Goal: Task Accomplishment & Management: Manage account settings

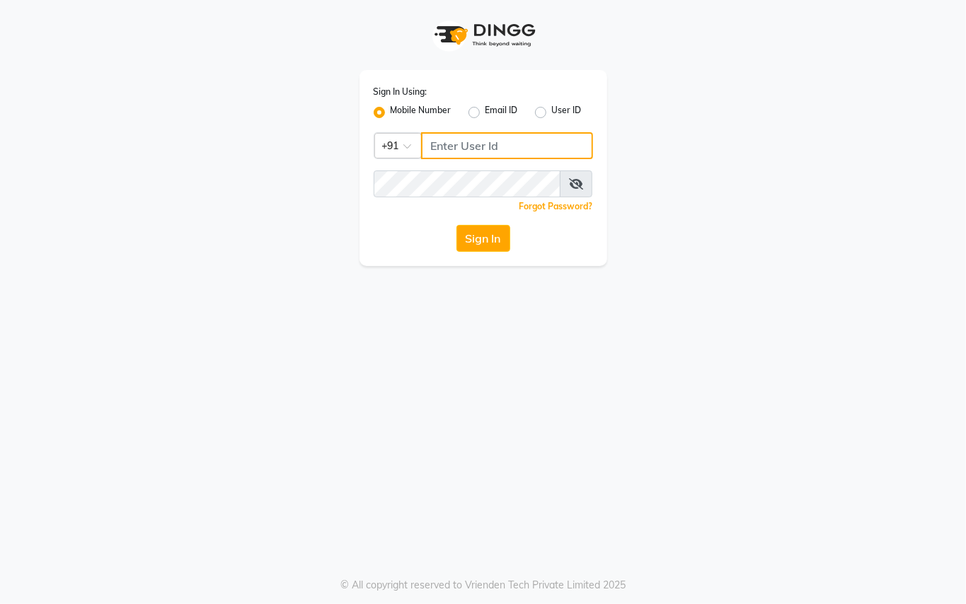
click at [473, 151] on input "Username" at bounding box center [507, 145] width 172 height 27
type input "9250497887"
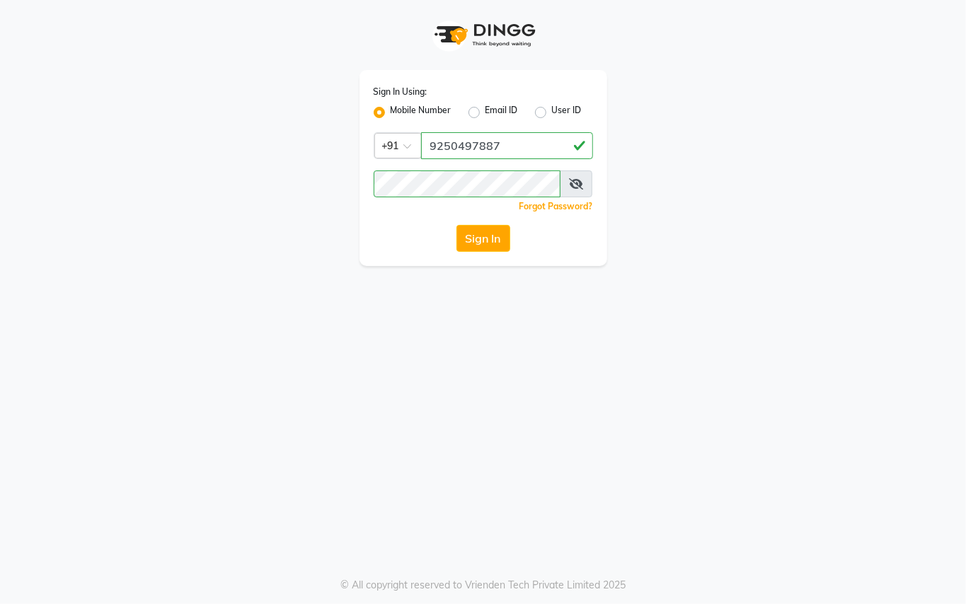
drag, startPoint x: 408, startPoint y: 409, endPoint x: 428, endPoint y: 392, distance: 26.1
click at [422, 397] on div "Sign In Using: Mobile Number Email ID User ID Country Code × [PHONE_NUMBER] Rem…" at bounding box center [483, 302] width 966 height 604
click at [493, 233] on button "Sign In" at bounding box center [483, 238] width 54 height 27
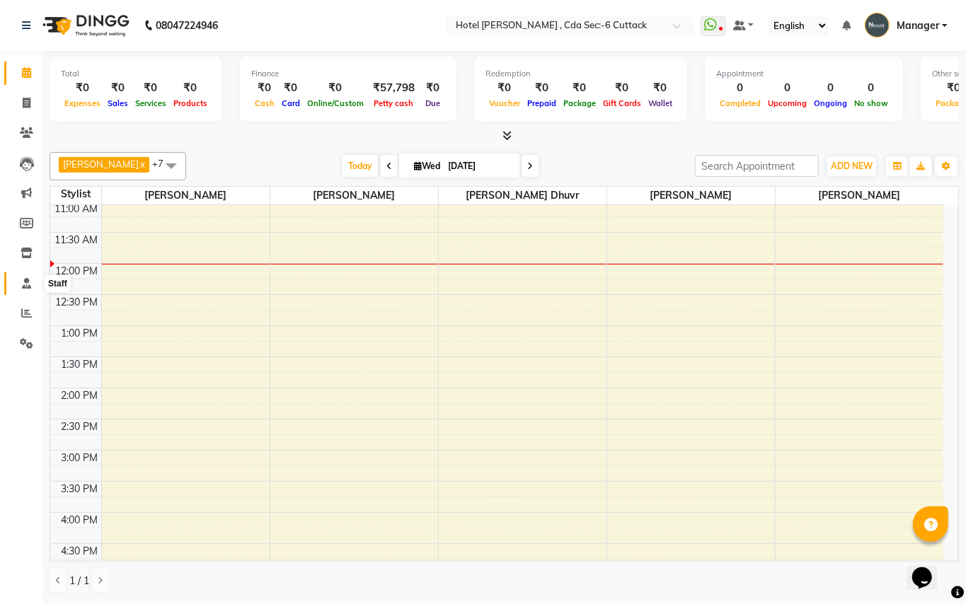
click at [22, 289] on icon at bounding box center [26, 283] width 9 height 11
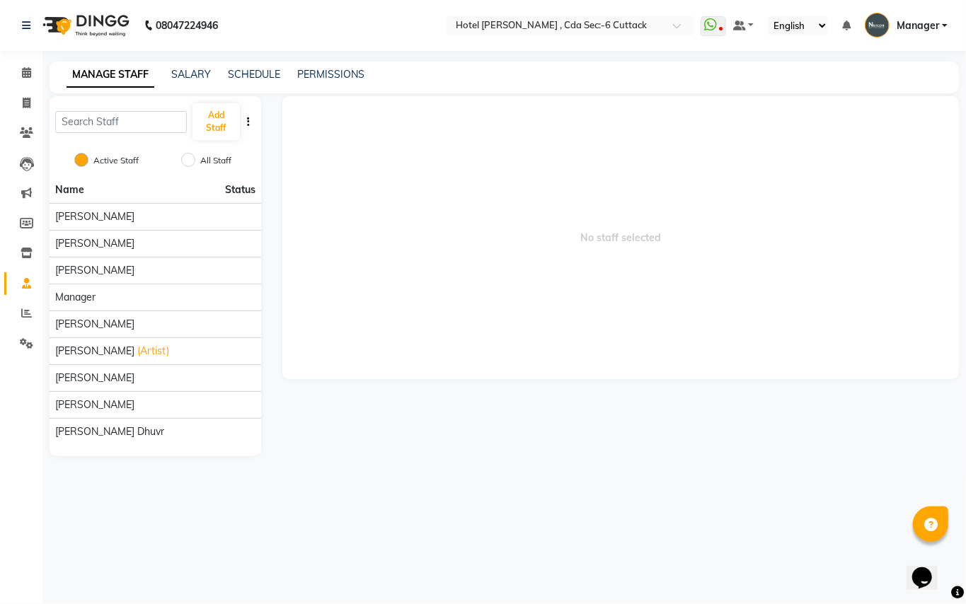
click at [263, 65] on div "MANAGE STAFF SALARY SCHEDULE PERMISSIONS" at bounding box center [504, 78] width 909 height 32
click at [263, 68] on div "MANAGE STAFF SALARY SCHEDULE PERMISSIONS" at bounding box center [504, 78] width 909 height 32
click at [263, 72] on link "SCHEDULE" at bounding box center [254, 74] width 52 height 13
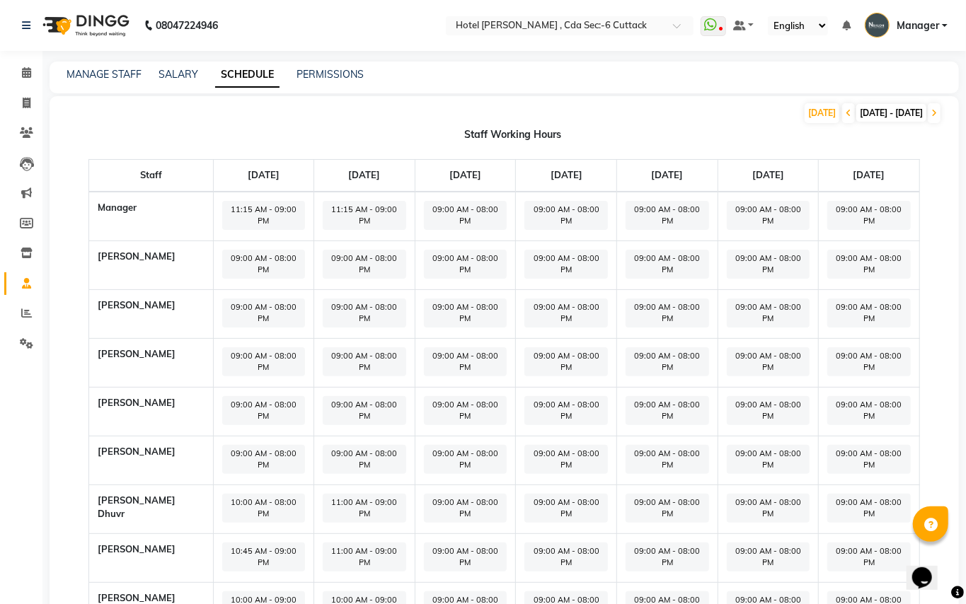
click at [479, 214] on span "09:00 AM - 08:00 PM" at bounding box center [466, 215] width 84 height 29
select select "09:00 AM"
select select "08:00 PM"
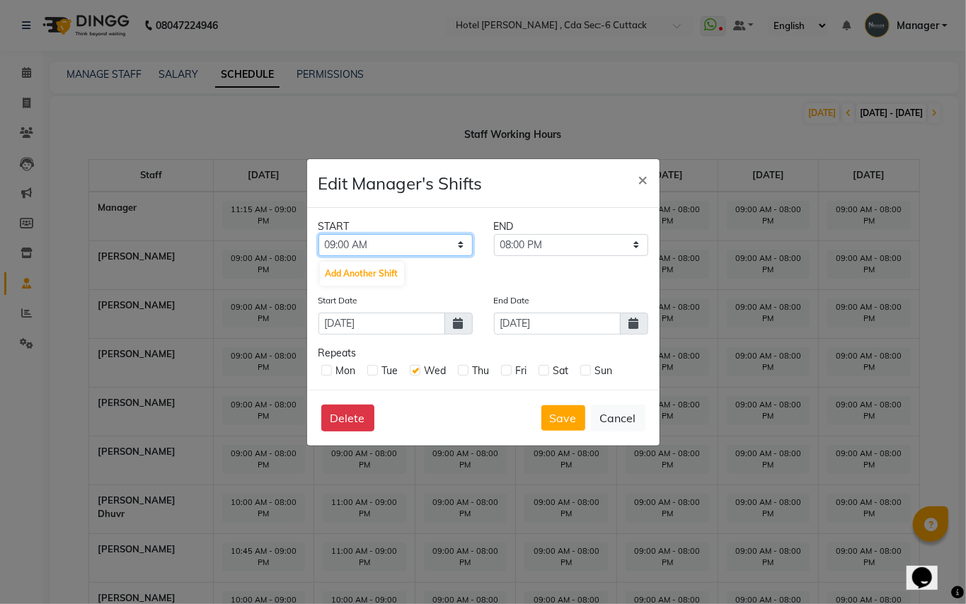
click at [444, 239] on select "12:00 AM 12:15 AM 12:30 AM 12:45 AM 01:00 AM 01:15 AM 01:30 AM 01:45 AM 02:00 A…" at bounding box center [395, 245] width 154 height 22
select select "11:15 AM"
click at [318, 234] on select "12:00 AM 12:15 AM 12:30 AM 12:45 AM 01:00 AM 01:15 AM 01:30 AM 01:45 AM 02:00 A…" at bounding box center [395, 245] width 154 height 22
click at [632, 244] on select "11:30 AM 11:45 AM 12:00 PM 12:15 PM 12:30 PM 12:45 PM 01:00 PM 01:15 PM 01:30 P…" at bounding box center [571, 245] width 154 height 22
select select "09:00 PM"
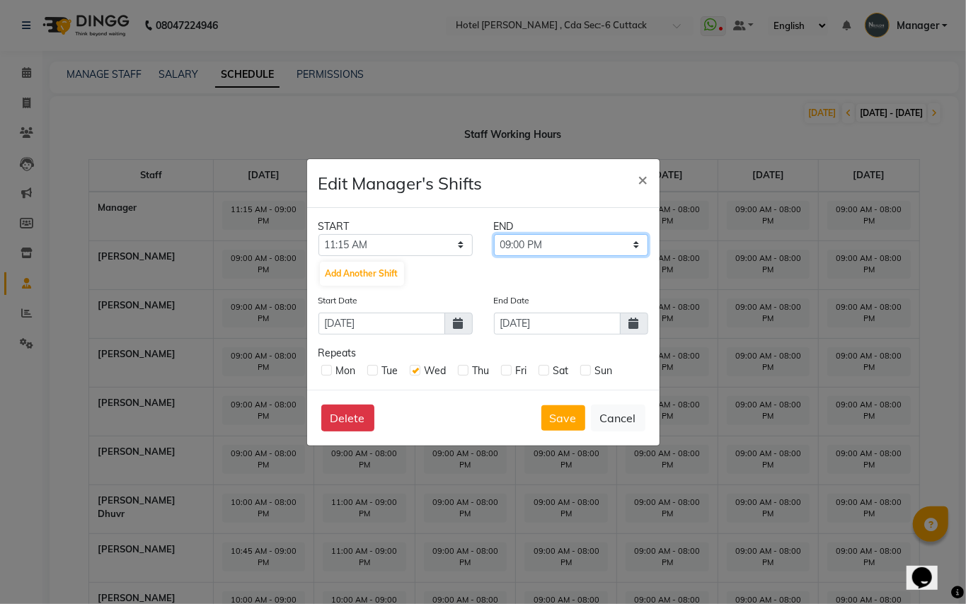
click at [494, 234] on select "11:30 AM 11:45 AM 12:00 PM 12:15 PM 12:30 PM 12:45 PM 01:00 PM 01:15 PM 01:30 P…" at bounding box center [571, 245] width 154 height 22
click at [549, 420] on button "Save" at bounding box center [563, 417] width 44 height 25
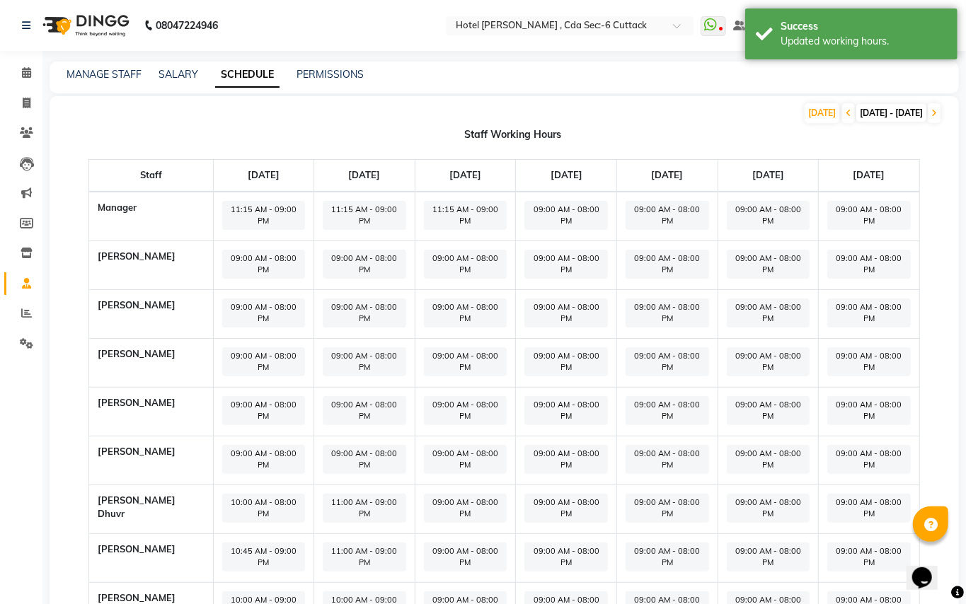
click at [462, 494] on span "09:00 AM - 08:00 PM" at bounding box center [466, 508] width 84 height 29
select select "09:00 AM"
select select "08:00 PM"
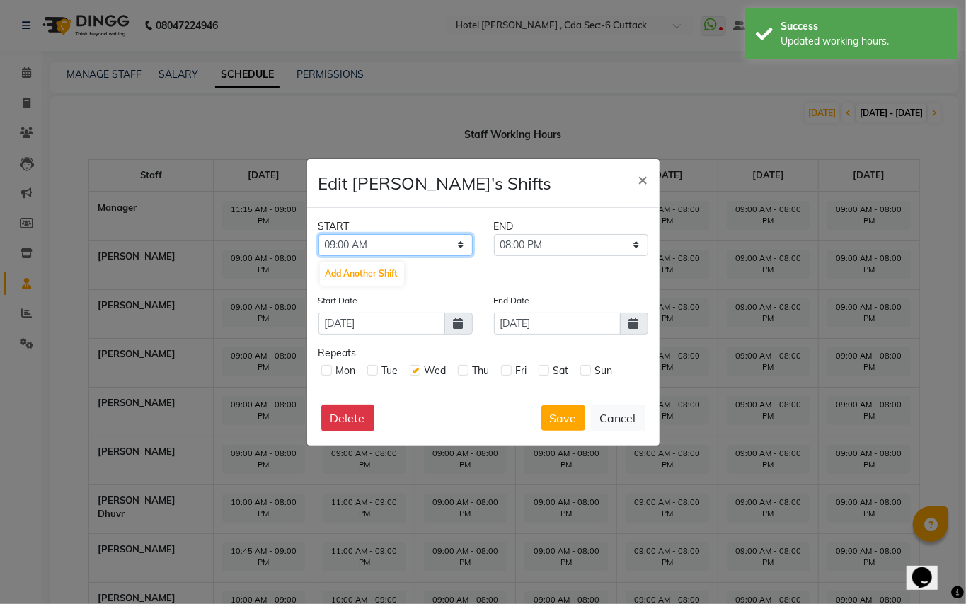
click at [459, 248] on select "12:00 AM 12:15 AM 12:30 AM 12:45 AM 01:00 AM 01:15 AM 01:30 AM 01:45 AM 02:00 A…" at bounding box center [395, 245] width 154 height 22
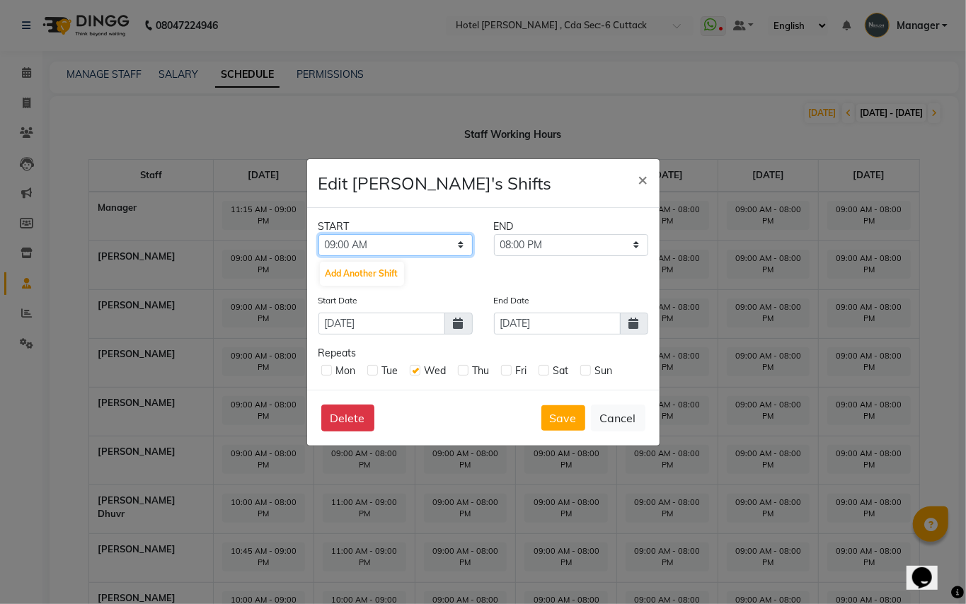
select select "10:00 AM"
click at [318, 234] on select "12:00 AM 12:15 AM 12:30 AM 12:45 AM 01:00 AM 01:15 AM 01:30 AM 01:45 AM 02:00 A…" at bounding box center [395, 245] width 154 height 22
click at [570, 408] on button "Save" at bounding box center [563, 417] width 44 height 25
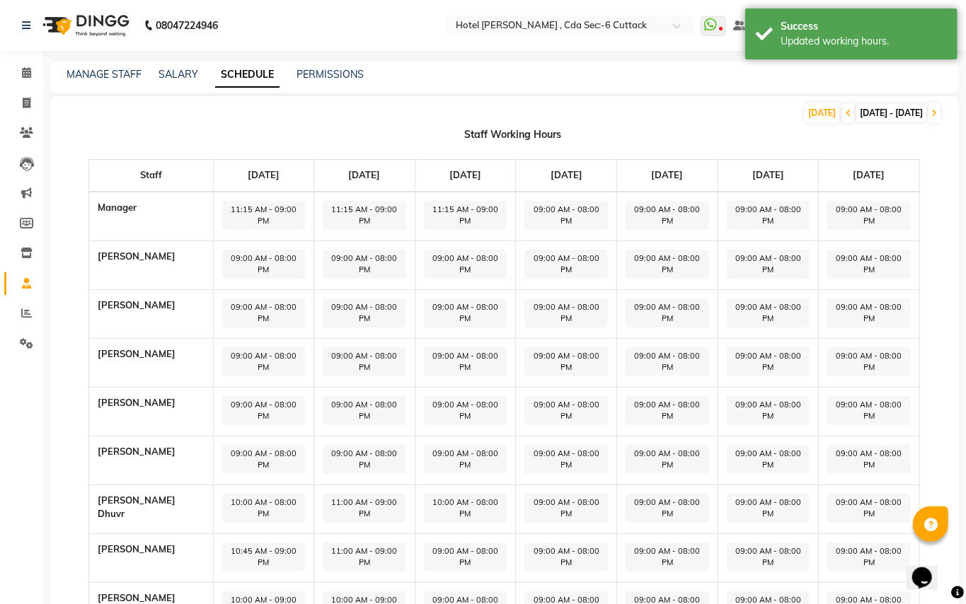
click at [544, 543] on span "09:00 AM - 08:00 PM" at bounding box center [566, 557] width 84 height 29
select select "09:00 AM"
select select "08:00 PM"
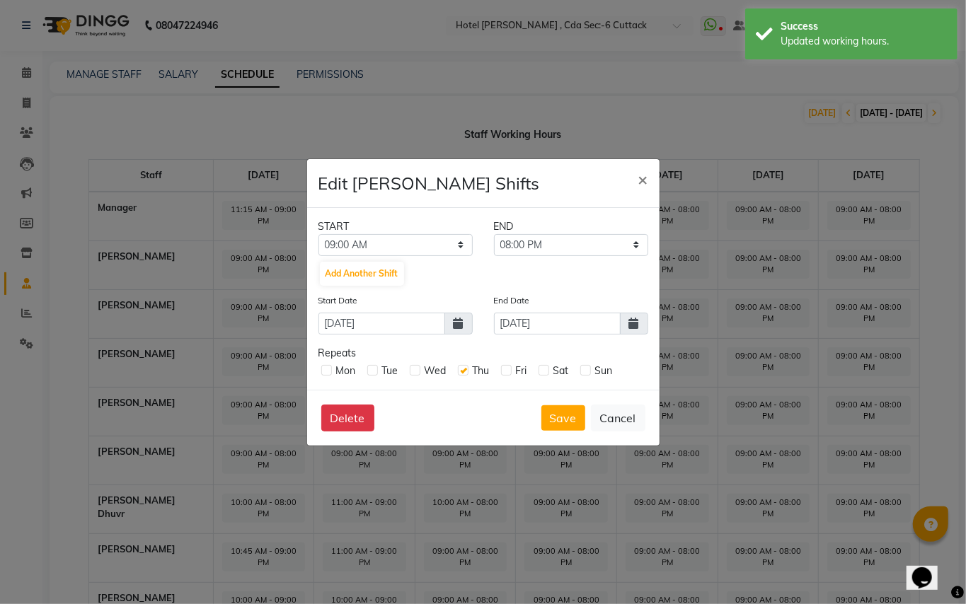
click at [433, 468] on ngb-modal-window "Edit [PERSON_NAME] Shifts × START END 12:00 AM 12:15 AM 12:30 AM 12:45 AM 01:00…" at bounding box center [483, 302] width 966 height 604
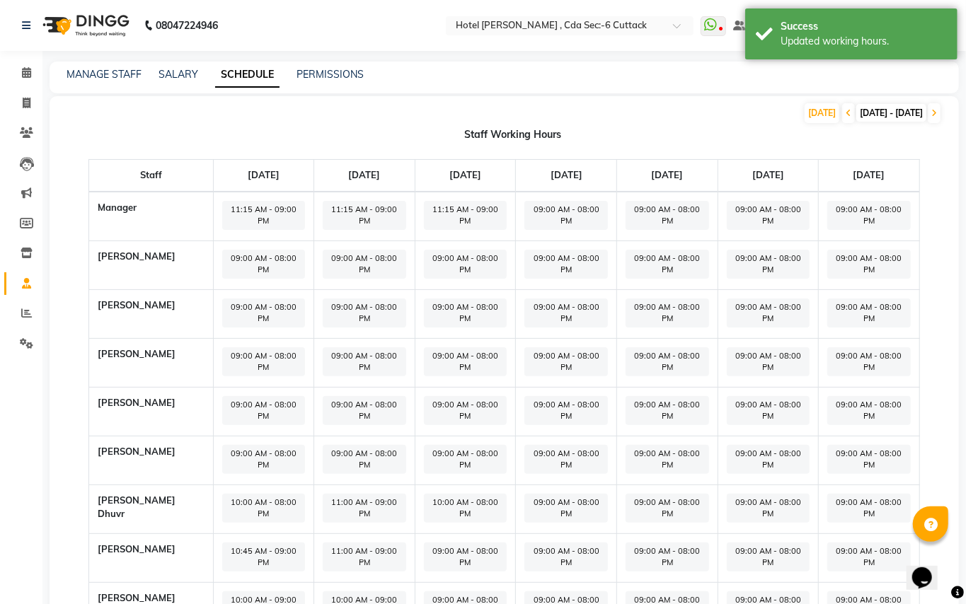
click at [433, 543] on span "09:00 AM - 08:00 PM" at bounding box center [466, 557] width 84 height 29
select select "09:00 AM"
select select "08:00 PM"
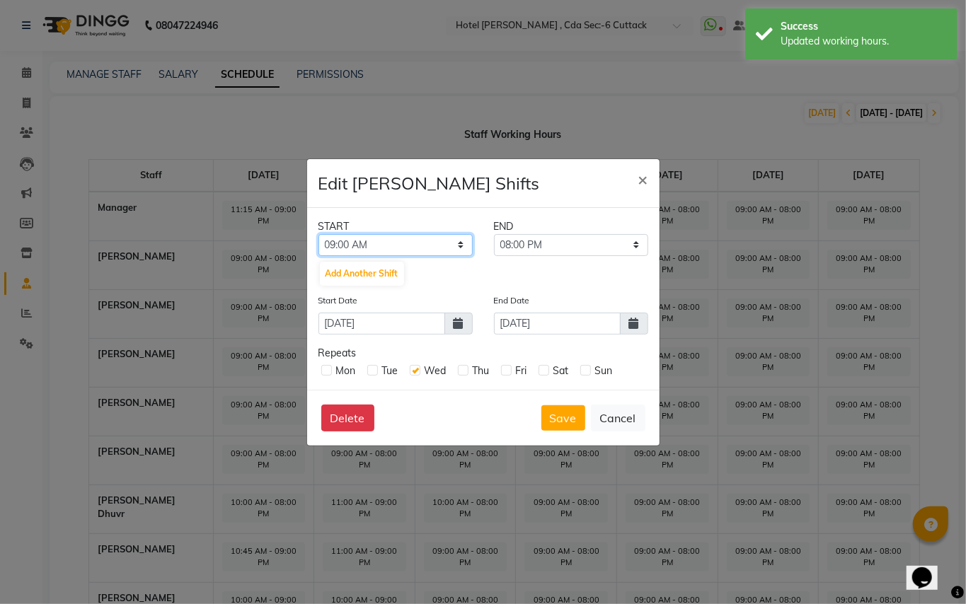
click at [459, 248] on select "12:00 AM 12:15 AM 12:30 AM 12:45 AM 01:00 AM 01:15 AM 01:30 AM 01:45 AM 02:00 A…" at bounding box center [395, 245] width 154 height 22
select select "11:00 AM"
click at [318, 234] on select "12:00 AM 12:15 AM 12:30 AM 12:45 AM 01:00 AM 01:15 AM 01:30 AM 01:45 AM 02:00 A…" at bounding box center [395, 245] width 154 height 22
click at [592, 252] on select "11:15 AM 11:30 AM 11:45 AM 12:00 PM 12:15 PM 12:30 PM 12:45 PM 01:00 PM 01:15 P…" at bounding box center [571, 245] width 154 height 22
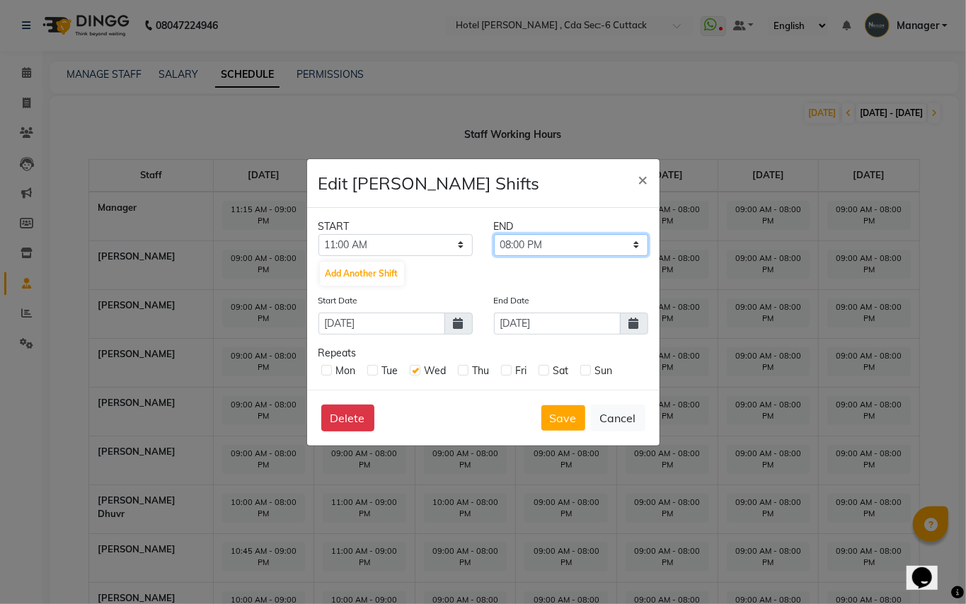
select select "09:00 PM"
click at [494, 234] on select "11:15 AM 11:30 AM 11:45 AM 12:00 PM 12:15 PM 12:30 PM 12:45 PM 01:00 PM 01:15 P…" at bounding box center [571, 245] width 154 height 22
click at [559, 416] on button "Save" at bounding box center [563, 417] width 44 height 25
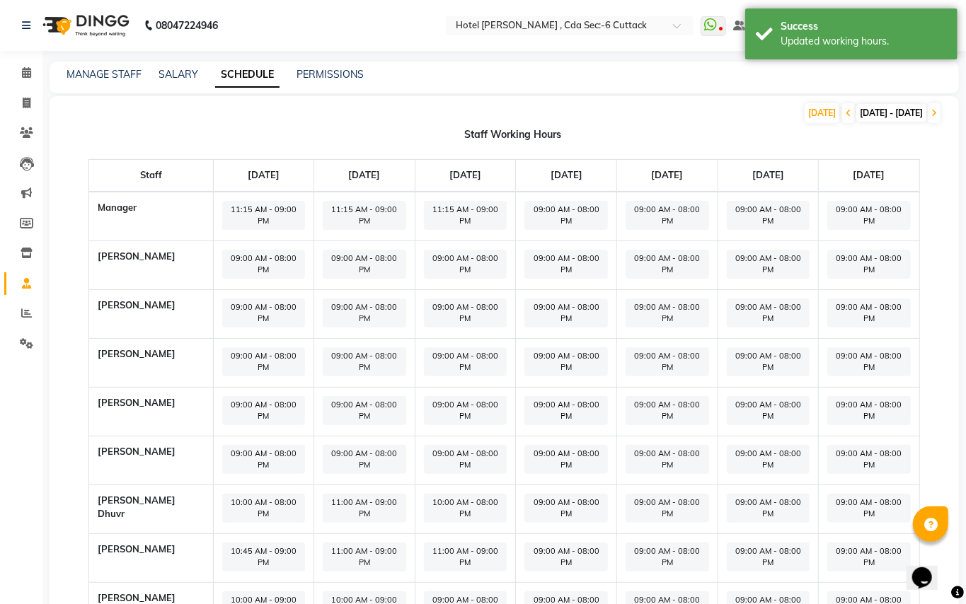
click at [447, 592] on span "09:00 AM - 08:00 PM" at bounding box center [466, 606] width 84 height 29
select select "09:00 AM"
select select "08:00 PM"
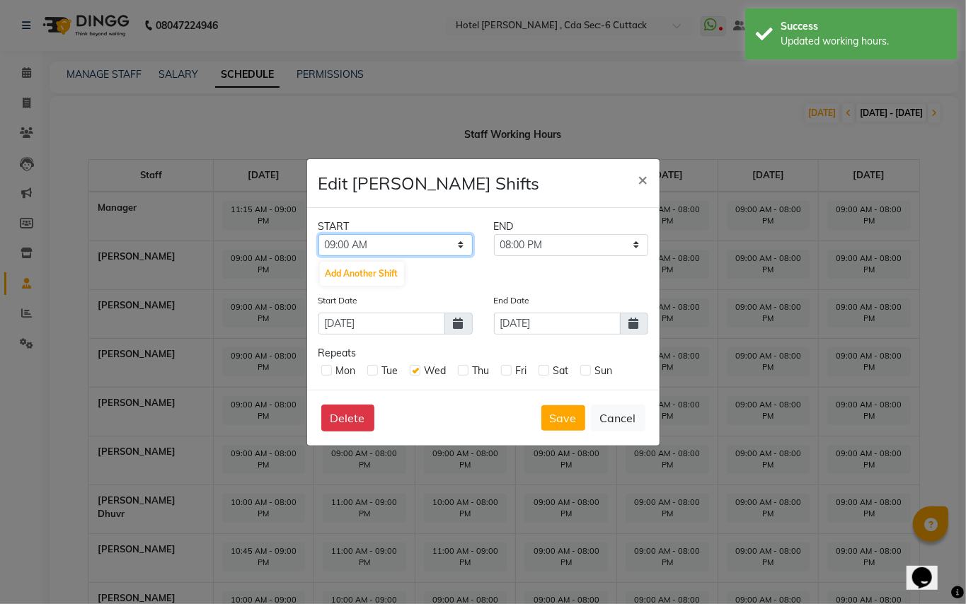
click at [457, 241] on select "12:00 AM 12:15 AM 12:30 AM 12:45 AM 01:00 AM 01:15 AM 01:30 AM 01:45 AM 02:00 A…" at bounding box center [395, 245] width 154 height 22
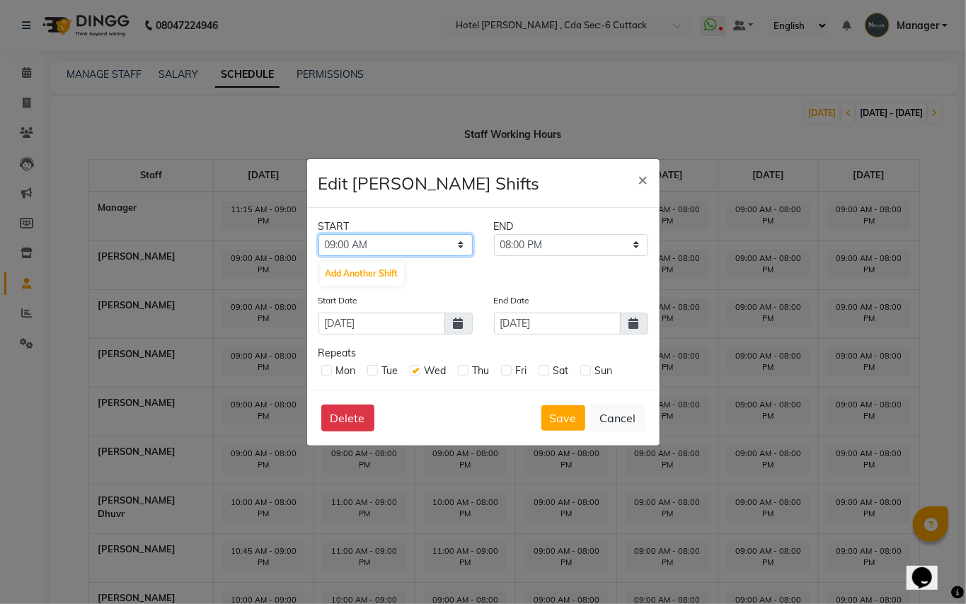
select select "10:30 PM"
click at [318, 234] on select "12:00 AM 12:15 AM 12:30 AM 12:45 AM 01:00 AM 01:15 AM 01:30 AM 01:45 AM 02:00 A…" at bounding box center [395, 245] width 154 height 22
click at [637, 243] on select "10:45 PM 11:00 PM 11:15 PM 11:30 PM 11:45 PM" at bounding box center [571, 245] width 154 height 22
click at [550, 539] on ngb-modal-window "Edit [PERSON_NAME] Shifts × START END 12:00 AM 12:15 AM 12:30 AM 12:45 AM 01:00…" at bounding box center [483, 302] width 966 height 604
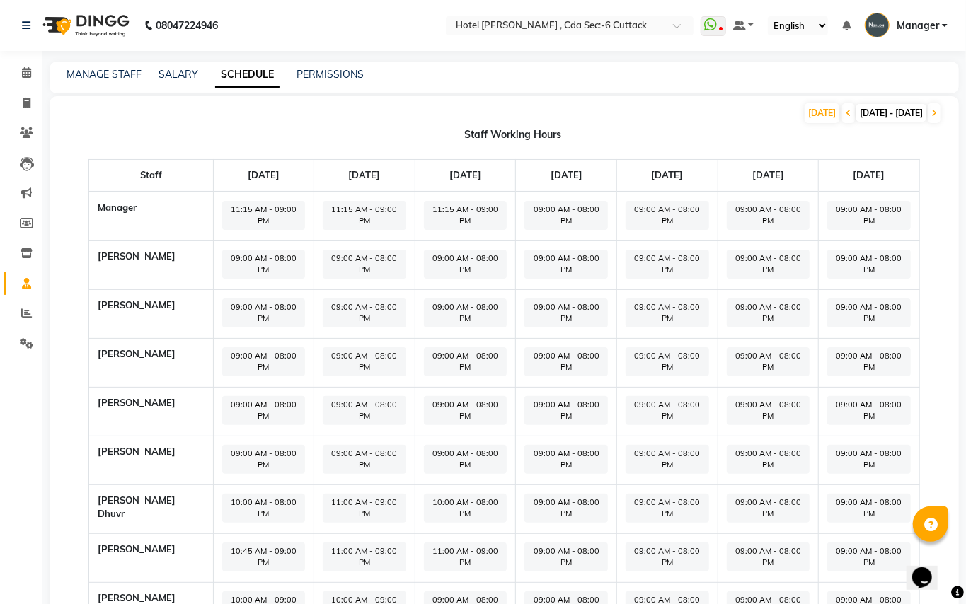
click at [445, 592] on span "09:00 AM - 08:00 PM" at bounding box center [466, 606] width 84 height 29
select select "09:00 AM"
select select "08:00 PM"
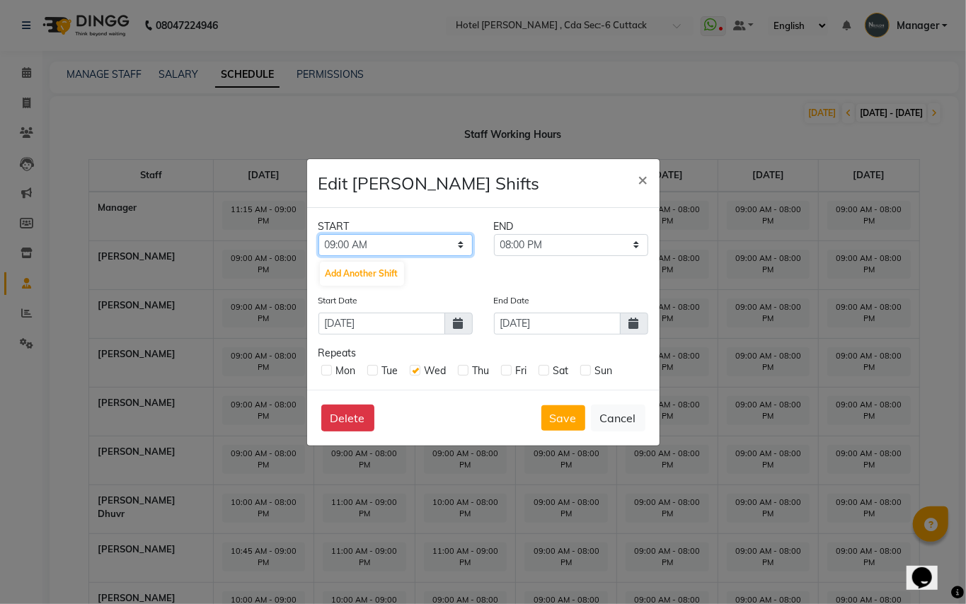
click at [462, 243] on select "12:00 AM 12:15 AM 12:30 AM 12:45 AM 01:00 AM 01:15 AM 01:30 AM 01:45 AM 02:00 A…" at bounding box center [395, 245] width 154 height 22
select select "10:30 AM"
click at [318, 234] on select "12:00 AM 12:15 AM 12:30 AM 12:45 AM 01:00 AM 01:15 AM 01:30 AM 01:45 AM 02:00 A…" at bounding box center [395, 245] width 154 height 22
click at [630, 244] on select "10:45 AM 11:00 AM 11:15 AM 11:30 AM 11:45 AM 12:00 PM 12:15 PM 12:30 PM 12:45 P…" at bounding box center [571, 245] width 154 height 22
select select "09:00 PM"
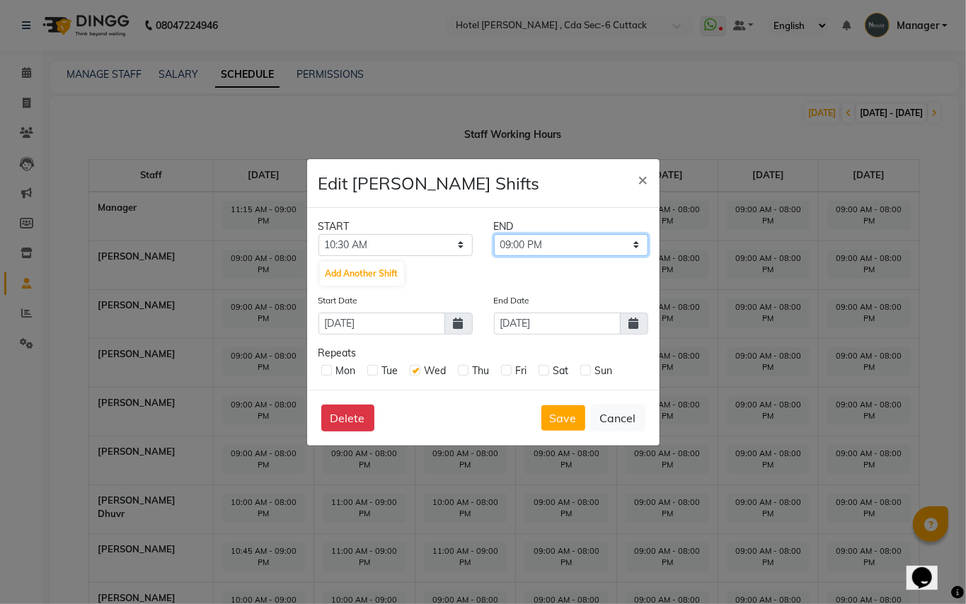
click at [494, 234] on select "10:45 AM 11:00 AM 11:15 AM 11:30 AM 11:45 AM 12:00 PM 12:15 PM 12:30 PM 12:45 P…" at bounding box center [571, 245] width 154 height 22
click at [459, 246] on select "12:00 AM 12:15 AM 12:30 AM 12:45 AM 01:00 AM 01:15 AM 01:30 AM 01:45 AM 02:00 A…" at bounding box center [395, 245] width 154 height 22
select select "10:15 AM"
click at [318, 234] on select "12:00 AM 12:15 AM 12:30 AM 12:45 AM 01:00 AM 01:15 AM 01:30 AM 01:45 AM 02:00 A…" at bounding box center [395, 245] width 154 height 22
click at [580, 244] on select "10:30 AM 10:45 AM 11:00 AM 11:15 AM 11:30 AM 11:45 AM 12:00 PM 12:15 PM 12:30 P…" at bounding box center [571, 245] width 154 height 22
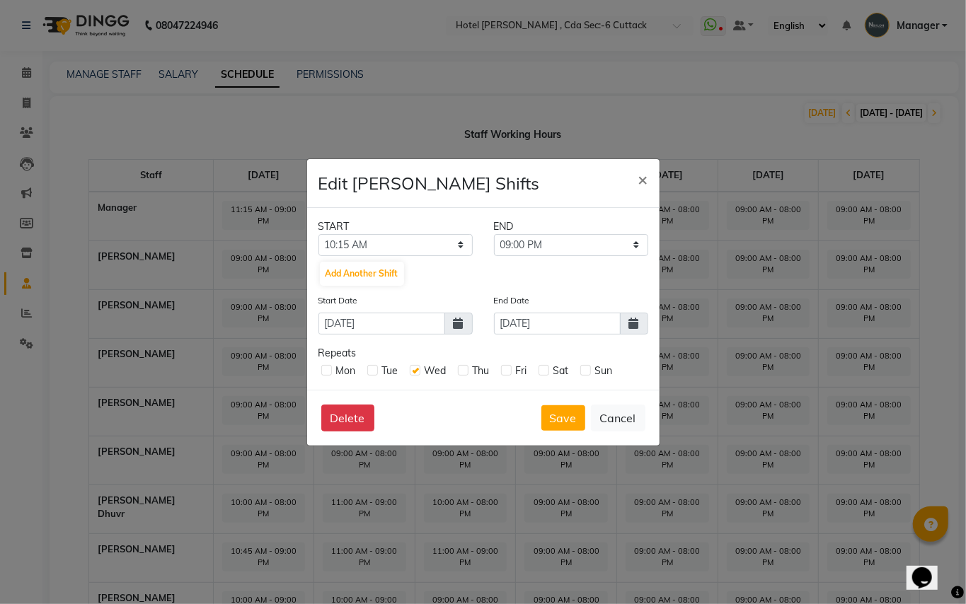
click at [672, 536] on ngb-modal-window "Edit [PERSON_NAME] Shifts × START END 12:00 AM 12:15 AM 12:30 AM 12:45 AM 01:00…" at bounding box center [483, 302] width 966 height 604
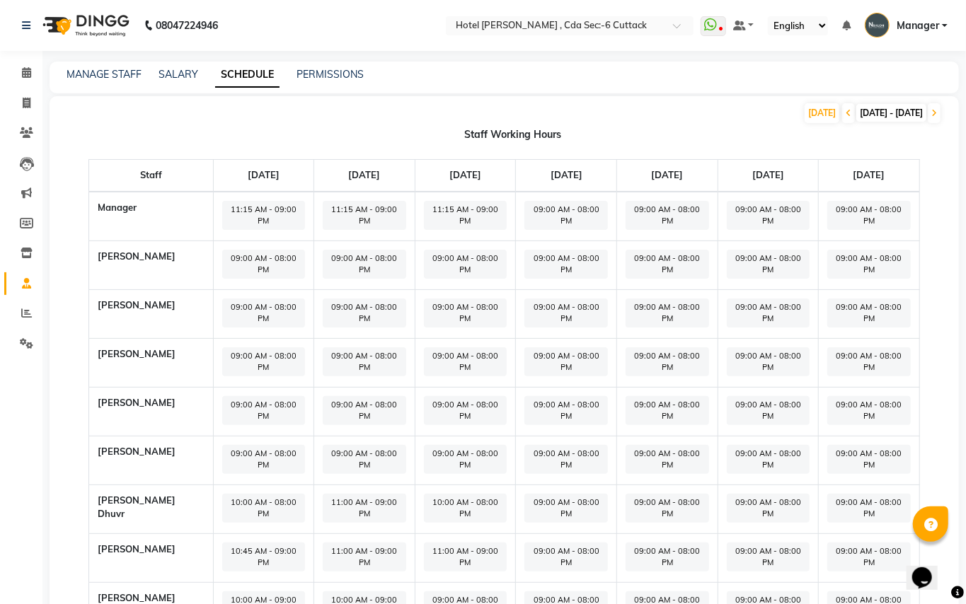
click at [446, 592] on span "09:00 AM - 08:00 PM" at bounding box center [466, 606] width 84 height 29
select select "09:00 AM"
select select "08:00 PM"
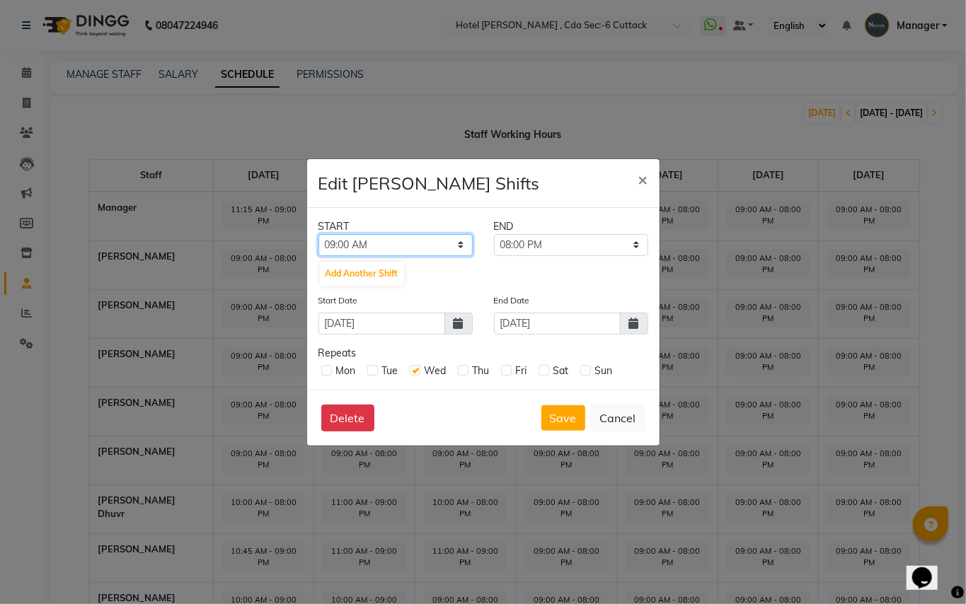
click at [465, 245] on select "12:00 AM 12:15 AM 12:30 AM 12:45 AM 01:00 AM 01:15 AM 01:30 AM 01:45 AM 02:00 A…" at bounding box center [395, 245] width 154 height 22
select select "10:15 AM"
click at [318, 234] on select "12:00 AM 12:15 AM 12:30 AM 12:45 AM 01:00 AM 01:15 AM 01:30 AM 01:45 AM 02:00 A…" at bounding box center [395, 245] width 154 height 22
click at [609, 246] on select "10:30 AM 10:45 AM 11:00 AM 11:15 AM 11:30 AM 11:45 AM 12:00 PM 12:15 PM 12:30 P…" at bounding box center [571, 245] width 154 height 22
select select "09:00 PM"
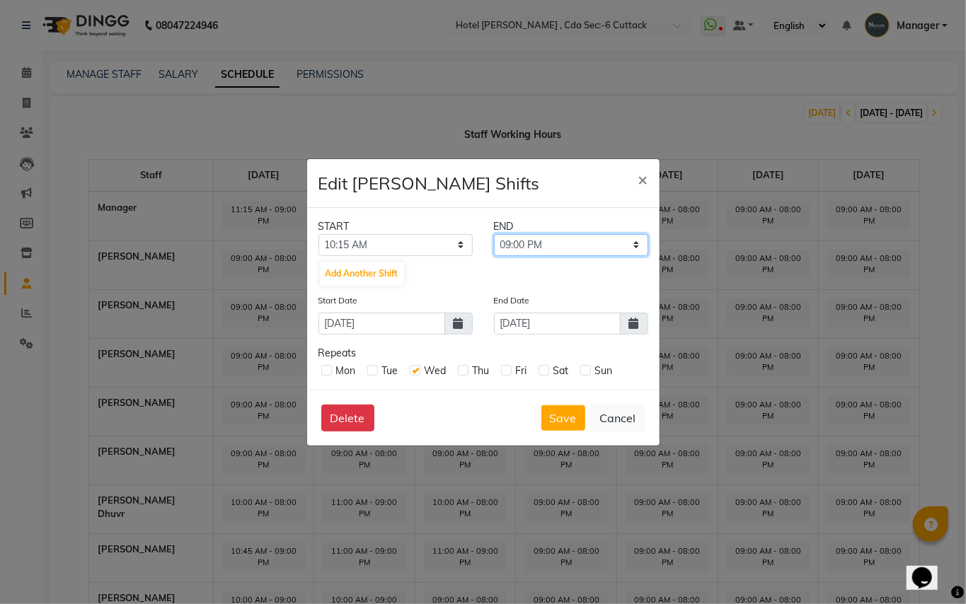
click at [494, 234] on select "10:30 AM 10:45 AM 11:00 AM 11:15 AM 11:30 AM 11:45 AM 12:00 PM 12:15 PM 12:30 P…" at bounding box center [571, 245] width 154 height 22
click at [566, 427] on button "Save" at bounding box center [563, 417] width 44 height 25
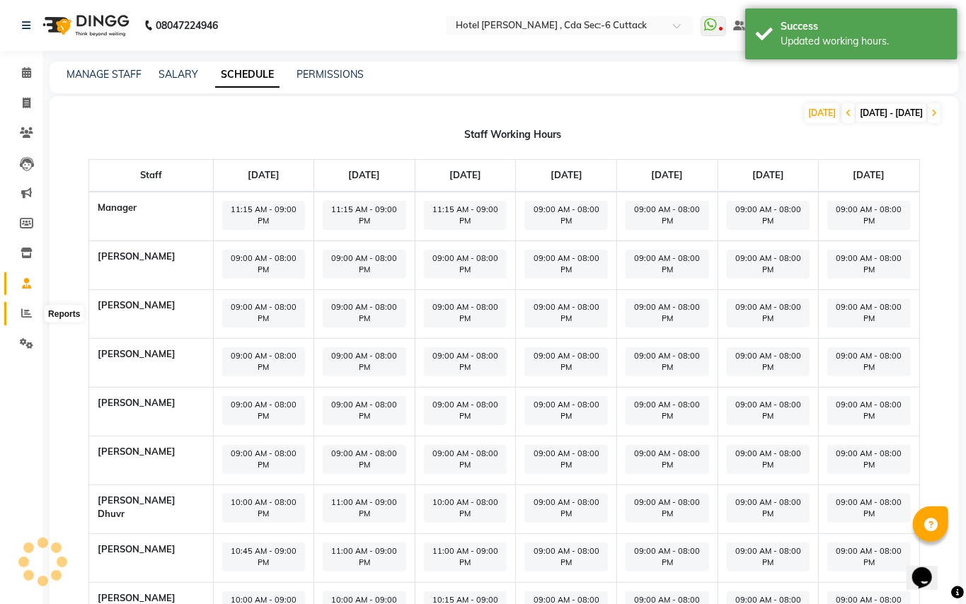
click at [20, 314] on span at bounding box center [26, 314] width 25 height 16
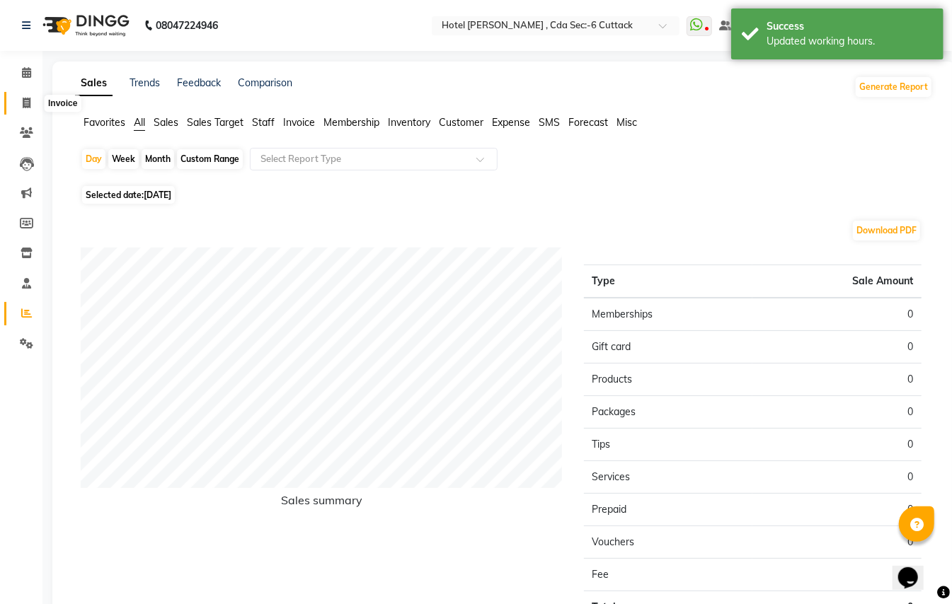
click at [23, 100] on icon at bounding box center [27, 103] width 8 height 11
select select "service"
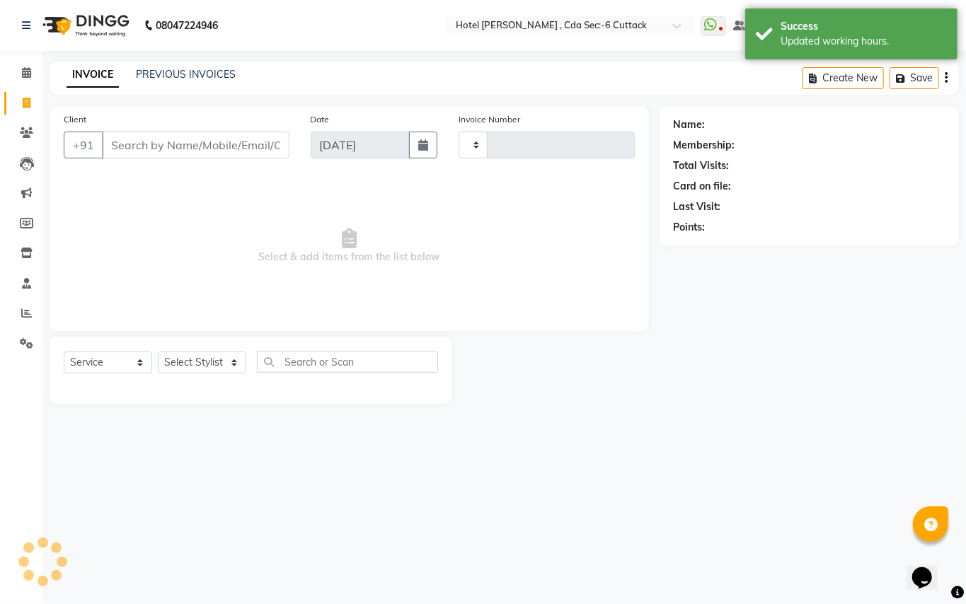
type input "0306"
select select "7840"
